Goal: Navigation & Orientation: Find specific page/section

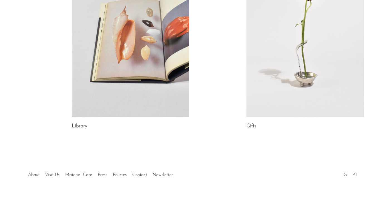
scroll to position [328, 0]
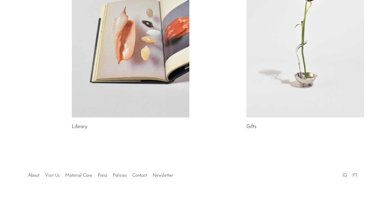
click at [51, 173] on link "Visit Us" at bounding box center [52, 175] width 14 height 4
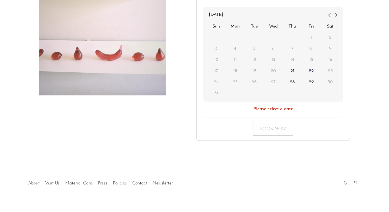
scroll to position [133, 0]
click at [30, 181] on link "About" at bounding box center [33, 183] width 11 height 4
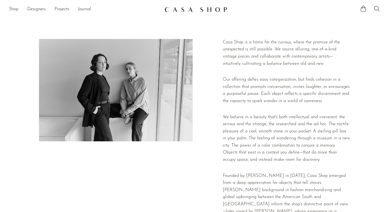
click at [13, 11] on link "Shop" at bounding box center [13, 9] width 9 height 7
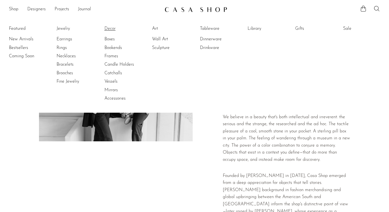
click at [111, 30] on link "Decor" at bounding box center [125, 29] width 42 height 6
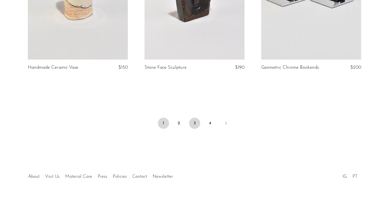
scroll to position [1956, 0]
click at [190, 120] on link "3" at bounding box center [194, 123] width 11 height 11
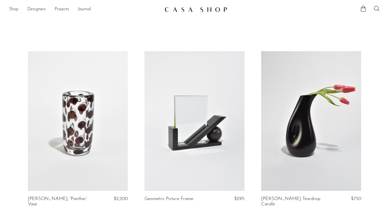
click at [14, 13] on link "Shop" at bounding box center [13, 9] width 9 height 7
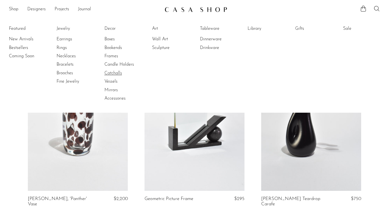
click at [117, 74] on link "Catchalls" at bounding box center [125, 73] width 42 height 6
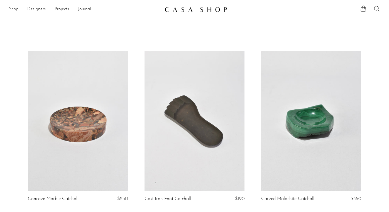
click at [8, 11] on div "Shop Featured New Arrivals Bestsellers Coming Soon Jewelry Jewelry All Earrings…" at bounding box center [194, 9] width 389 height 10
click at [10, 9] on link "Shop" at bounding box center [13, 9] width 9 height 7
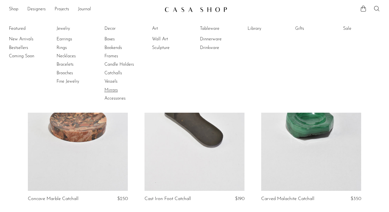
click at [111, 91] on link "Mirrors" at bounding box center [125, 90] width 42 height 6
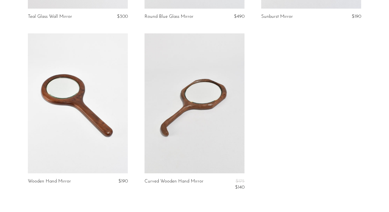
scroll to position [235, 0]
